Goal: Task Accomplishment & Management: Manage account settings

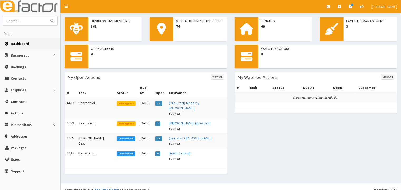
click at [117, 101] on span "In Progress" at bounding box center [126, 103] width 19 height 5
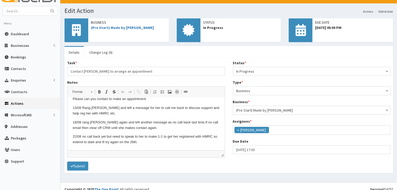
scroll to position [15, 0]
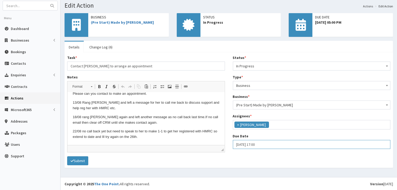
select select "17"
click at [237, 143] on input "[DATE] 17:00" at bounding box center [312, 144] width 158 height 9
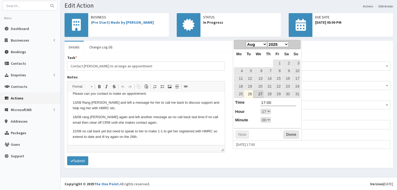
click at [261, 93] on link "27" at bounding box center [259, 94] width 10 height 7
type input "27-08-2025 17:00"
select select "17"
click at [293, 135] on button "Done" at bounding box center [292, 135] width 16 height 8
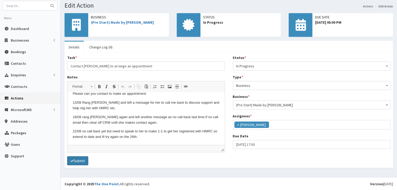
click at [80, 159] on button "Submit" at bounding box center [77, 161] width 21 height 9
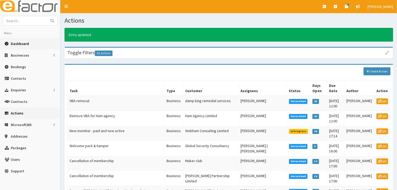
click at [19, 44] on span "Dashboard" at bounding box center [20, 43] width 18 height 5
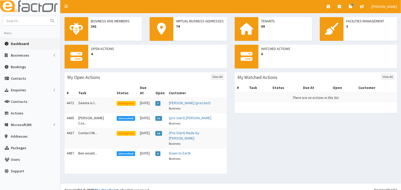
click at [118, 116] on span "Unresolved" at bounding box center [126, 118] width 19 height 5
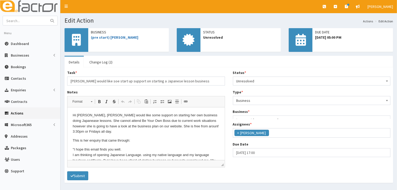
scroll to position [13, 0]
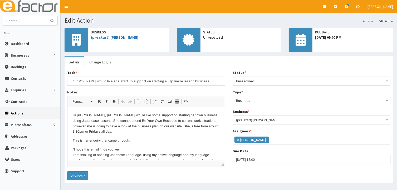
click at [242, 160] on input "26-08-2025 17:00" at bounding box center [312, 159] width 158 height 9
select select "17"
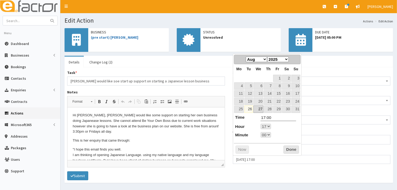
click at [258, 108] on link "27" at bounding box center [259, 109] width 10 height 7
type input "27-08-2025 17:00"
select select "17"
click at [289, 147] on button "Done" at bounding box center [292, 150] width 16 height 8
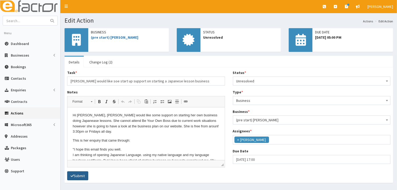
drag, startPoint x: 76, startPoint y: 174, endPoint x: 77, endPoint y: 172, distance: 2.7
click at [76, 174] on button "Submit" at bounding box center [77, 176] width 21 height 9
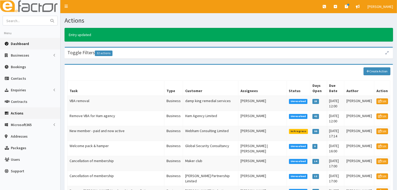
click at [24, 45] on span "Dashboard" at bounding box center [20, 43] width 18 height 5
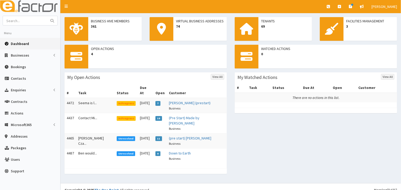
click at [121, 101] on span "In Progress" at bounding box center [126, 103] width 19 height 5
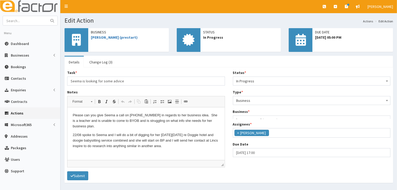
scroll to position [13, 0]
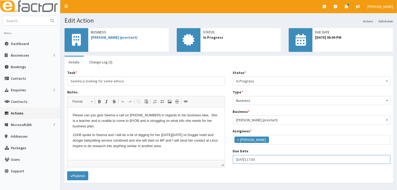
select select "17"
click at [237, 161] on input "[DATE] 17:00" at bounding box center [312, 159] width 158 height 9
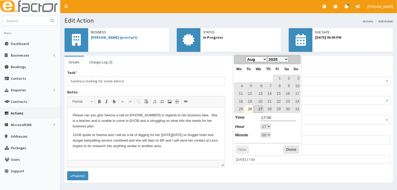
click at [258, 109] on link "27" at bounding box center [259, 109] width 10 height 7
type input "27-08-2025 17:00"
select select "17"
click at [288, 148] on button "Done" at bounding box center [292, 150] width 16 height 8
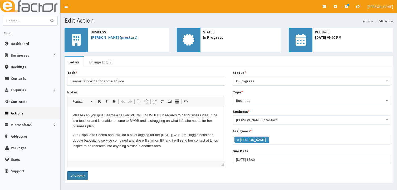
click at [75, 177] on button "Submit" at bounding box center [77, 176] width 21 height 9
